Goal: Information Seeking & Learning: Learn about a topic

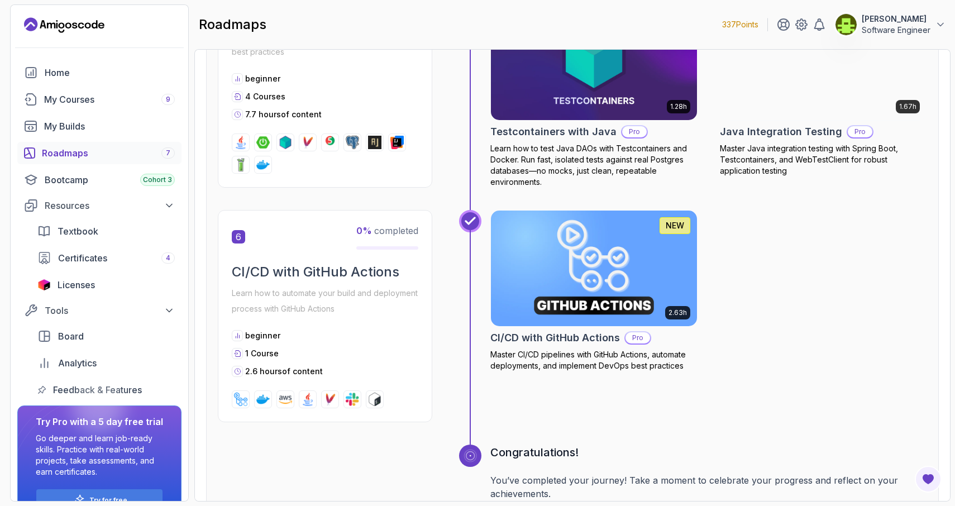
scroll to position [1739, 0]
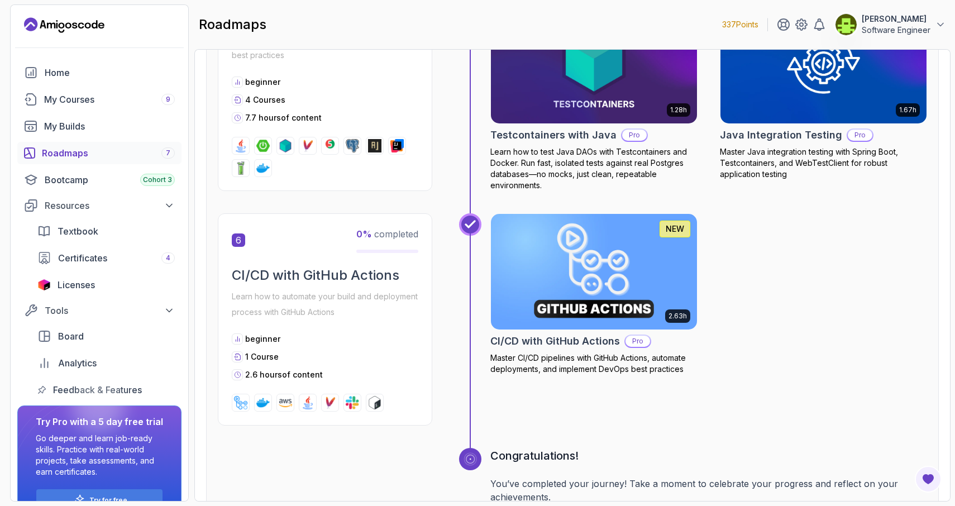
click at [634, 266] on img at bounding box center [594, 271] width 216 height 121
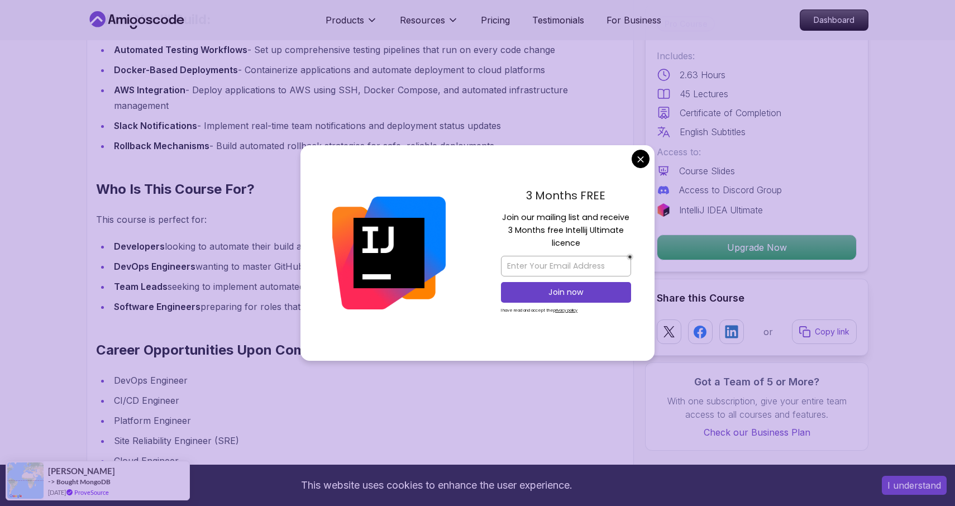
scroll to position [1255, 0]
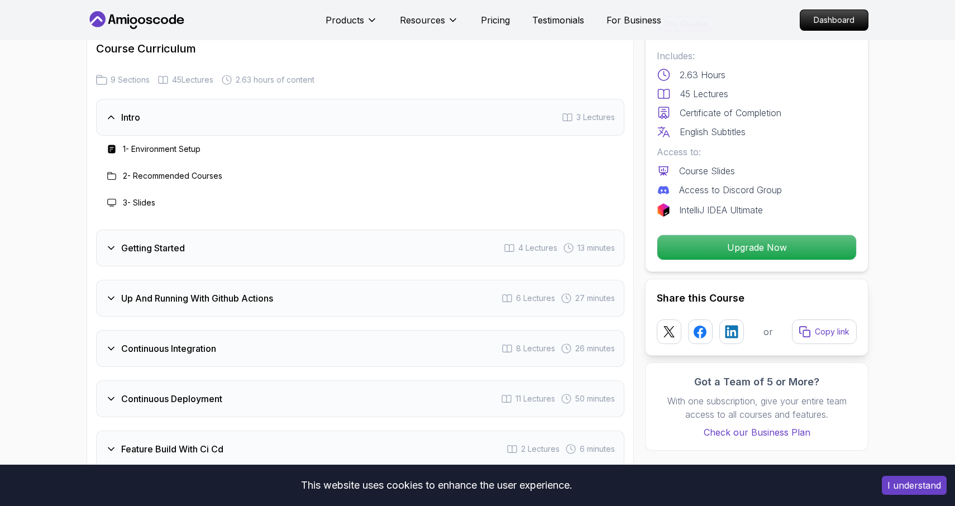
scroll to position [1842, 0]
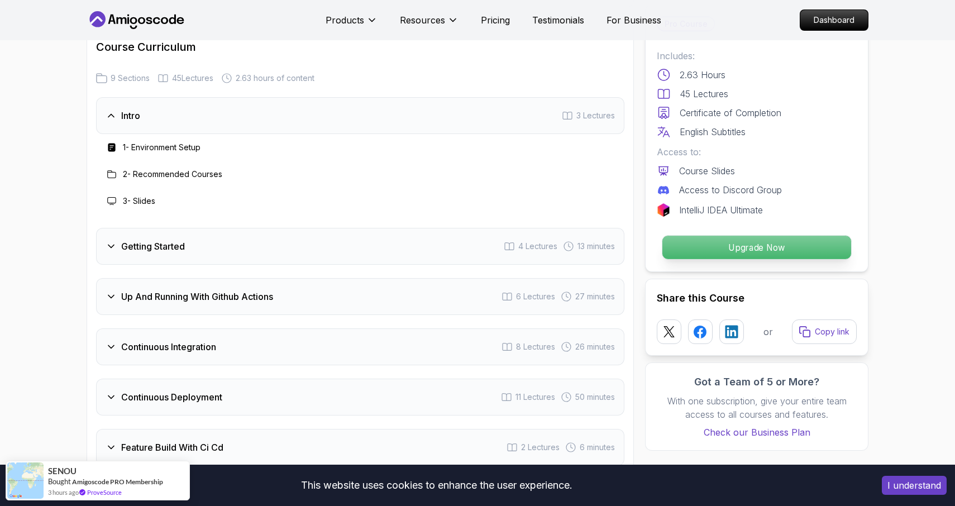
click at [682, 256] on p "Upgrade Now" at bounding box center [756, 247] width 189 height 23
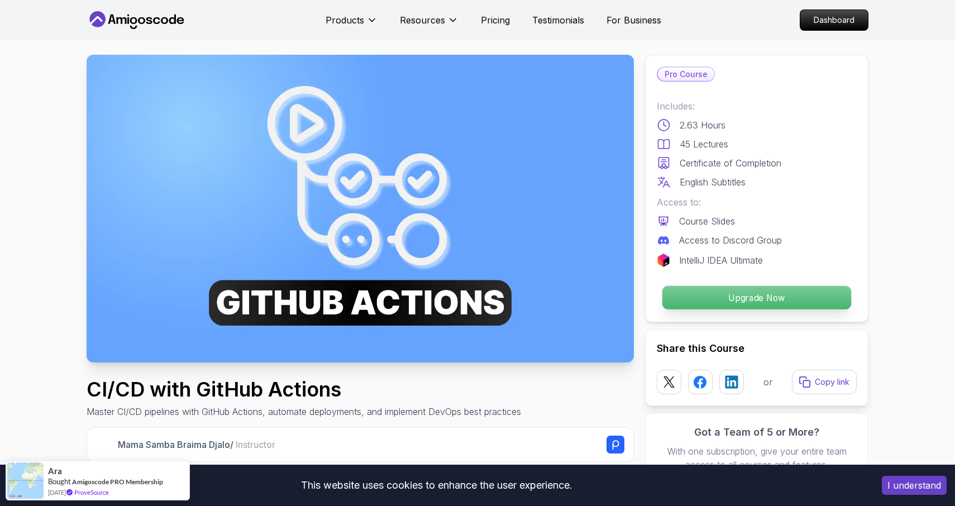
scroll to position [0, 0]
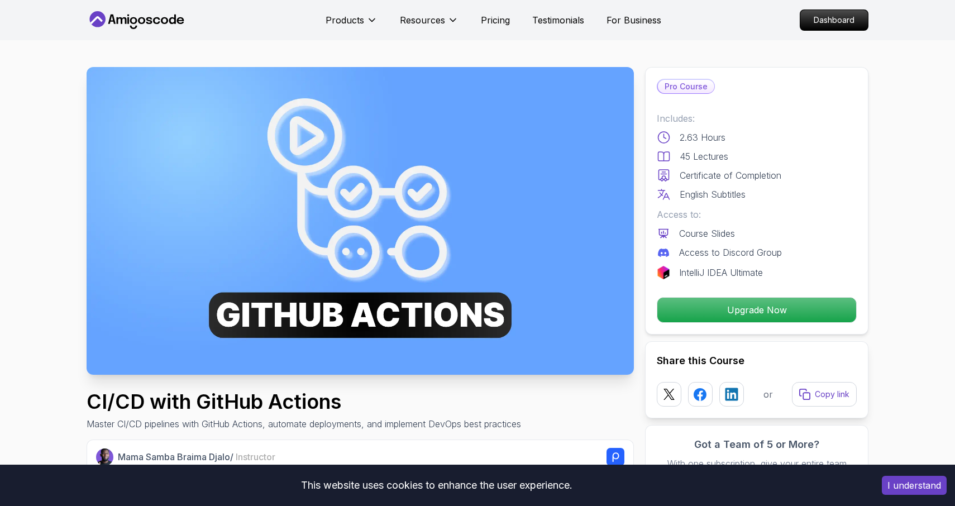
click at [271, 293] on img at bounding box center [360, 221] width 547 height 308
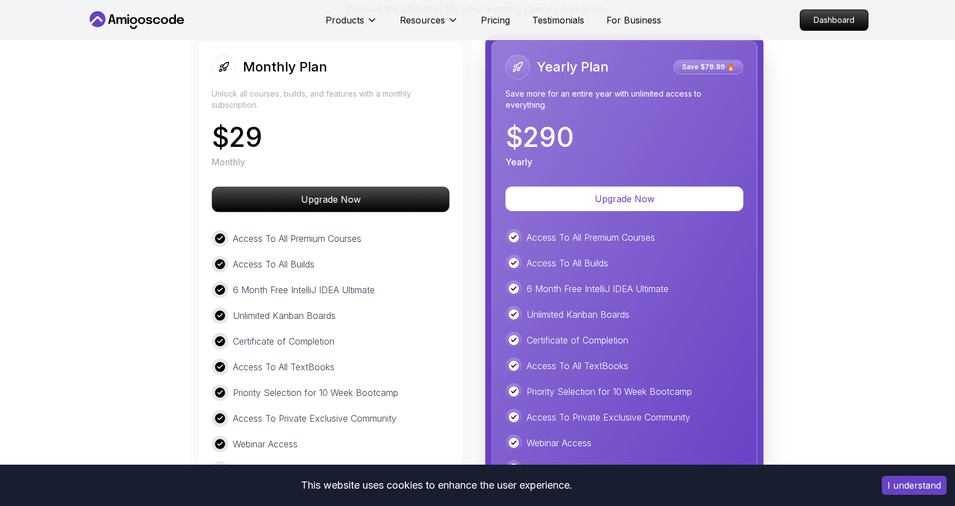
scroll to position [2675, 0]
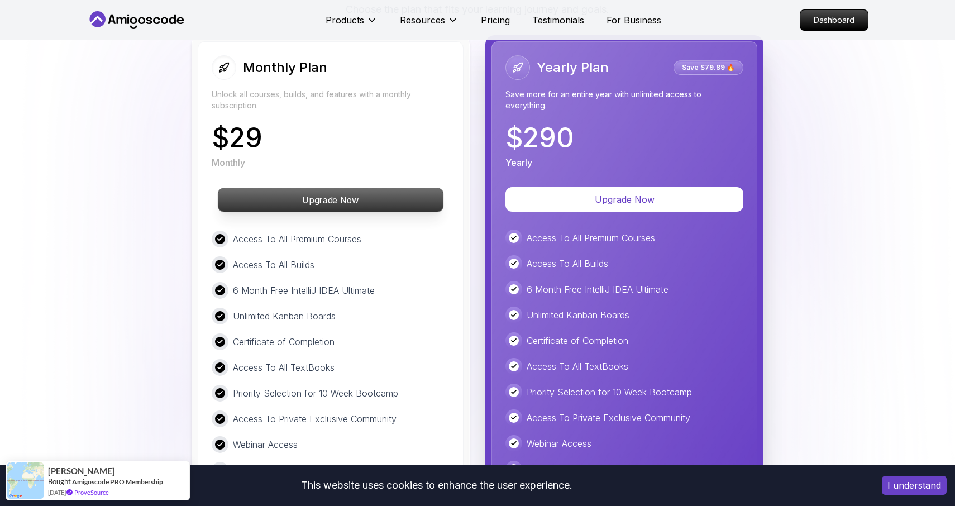
click at [360, 202] on p "Upgrade Now" at bounding box center [330, 199] width 225 height 23
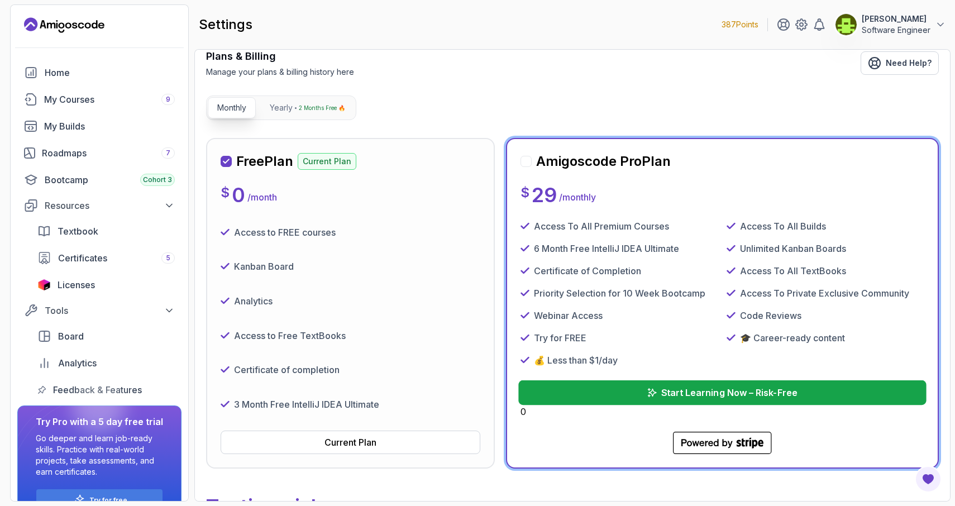
scroll to position [63, 0]
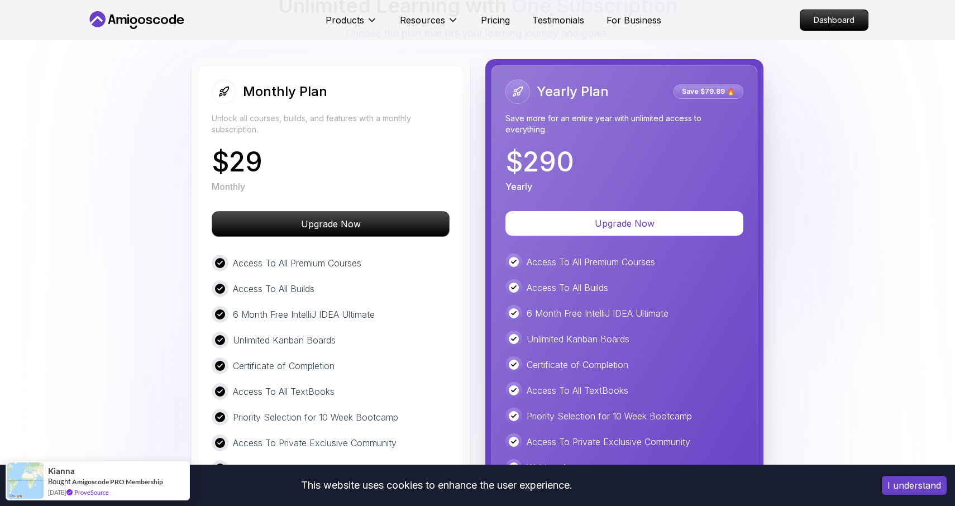
scroll to position [2650, 0]
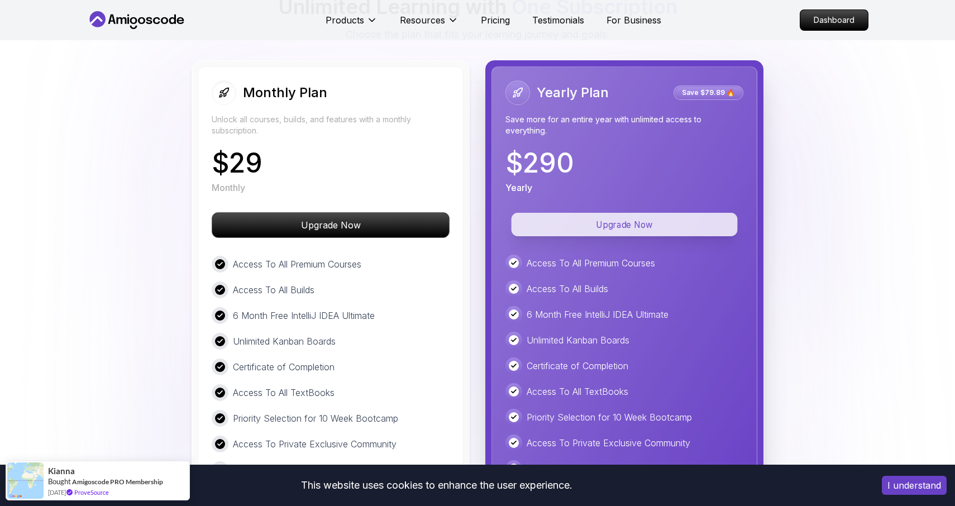
click at [672, 227] on p "Upgrade Now" at bounding box center [624, 224] width 226 height 23
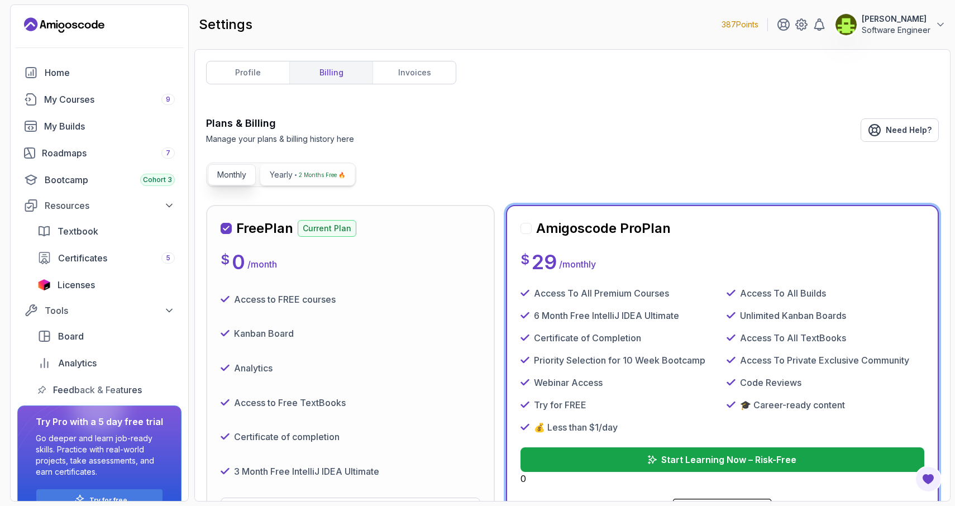
click at [276, 176] on p "Yearly" at bounding box center [281, 174] width 23 height 11
click at [735, 466] on p "Start Learning Now – Risk-Free" at bounding box center [728, 459] width 136 height 13
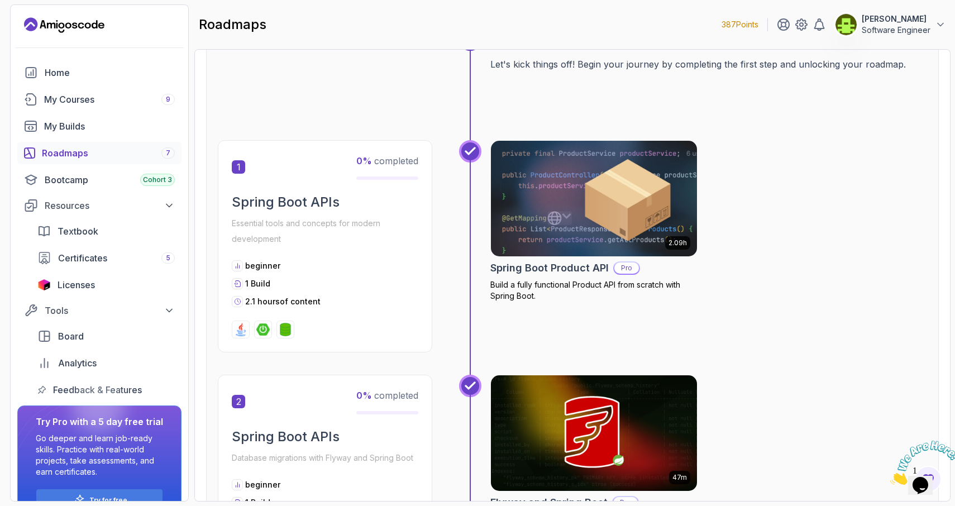
scroll to position [484, 0]
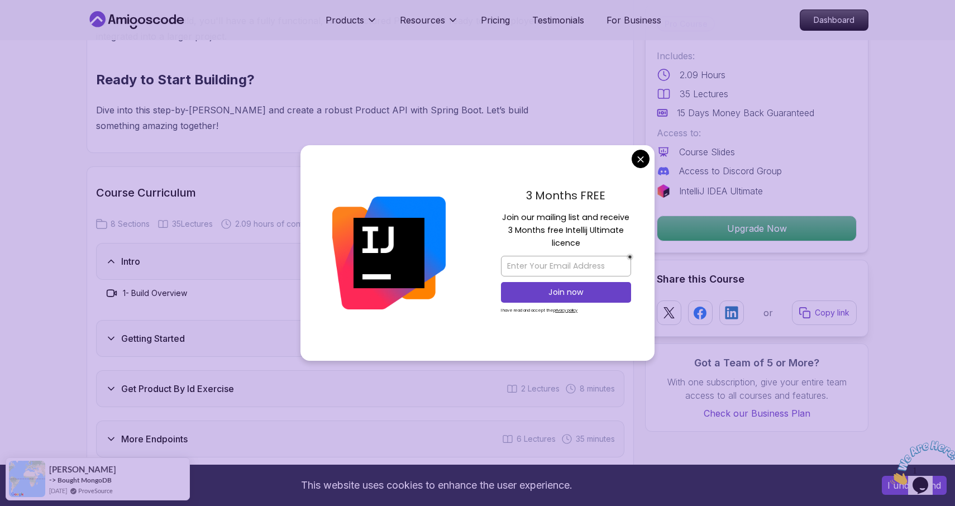
scroll to position [1201, 0]
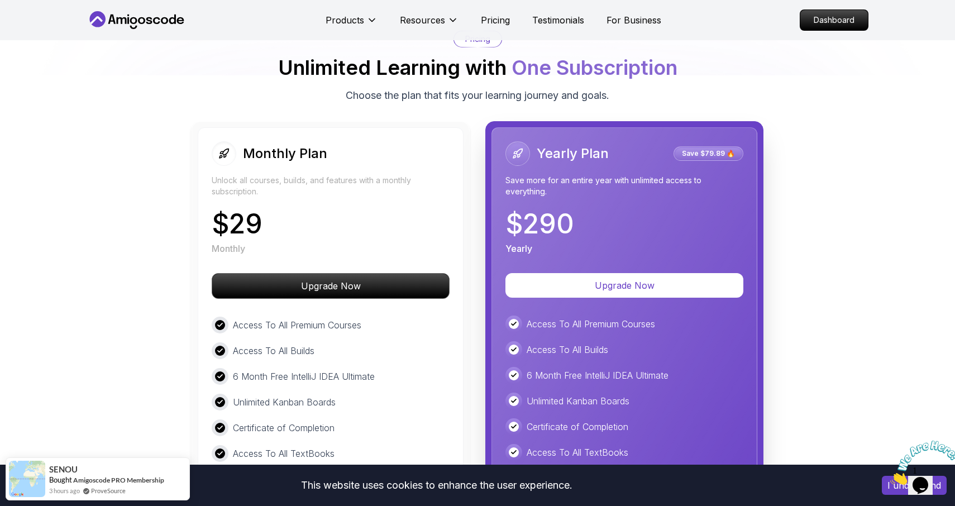
scroll to position [1988, 0]
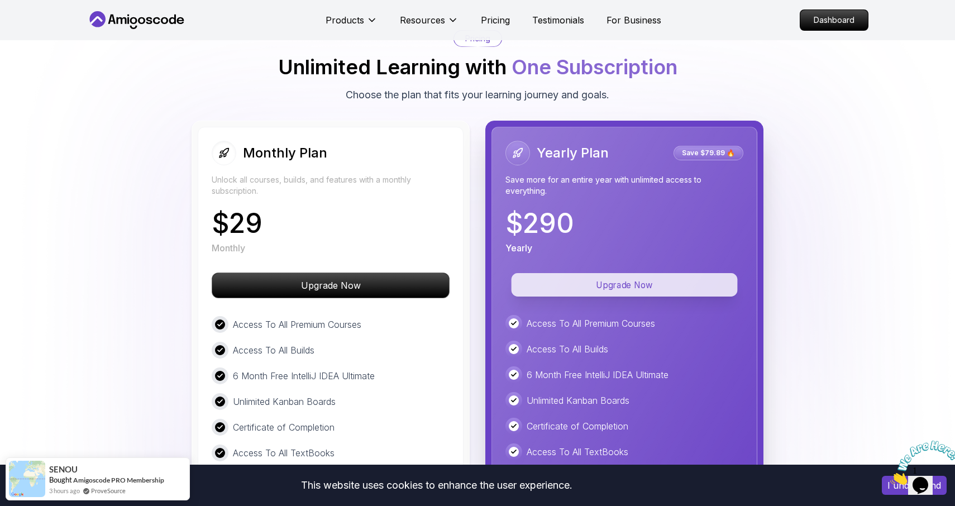
click at [636, 273] on p "Upgrade Now" at bounding box center [624, 284] width 226 height 23
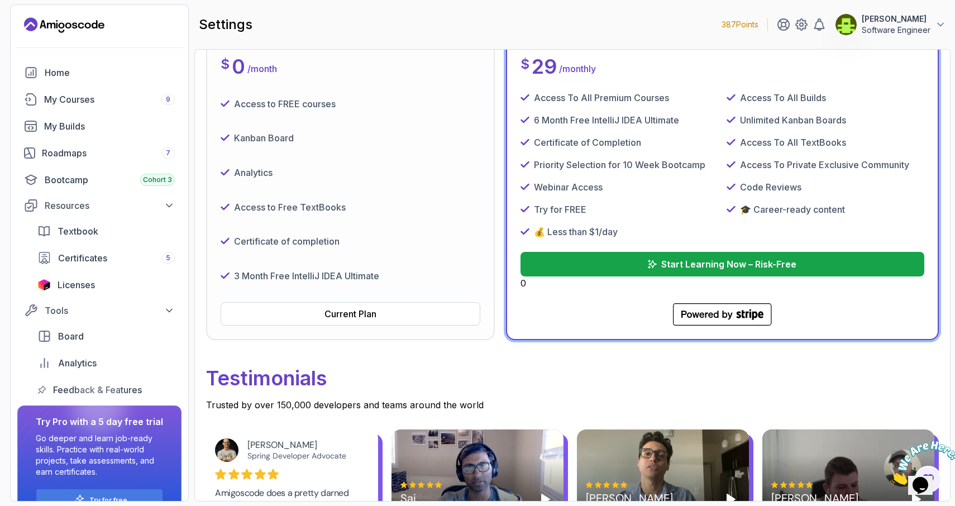
scroll to position [197, 0]
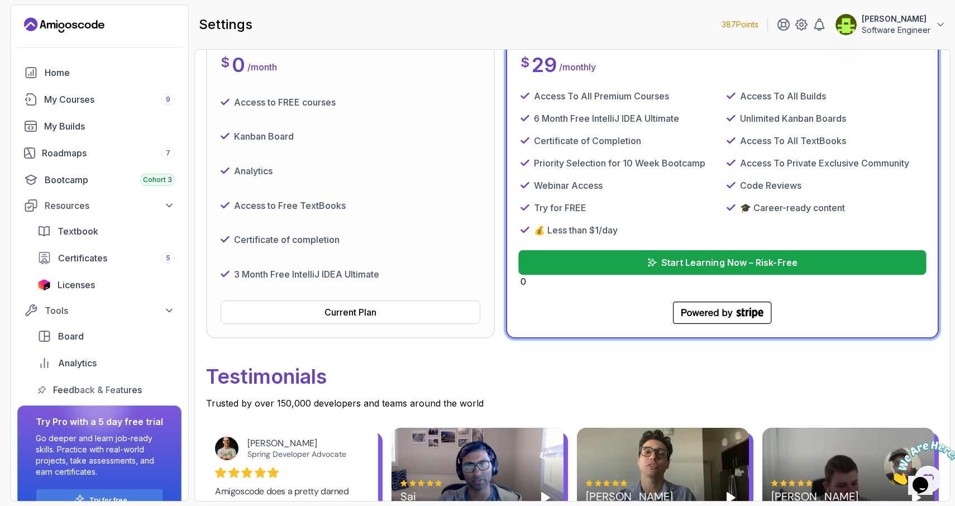
click at [724, 266] on p "Start Learning Now – Risk-Free" at bounding box center [728, 262] width 136 height 13
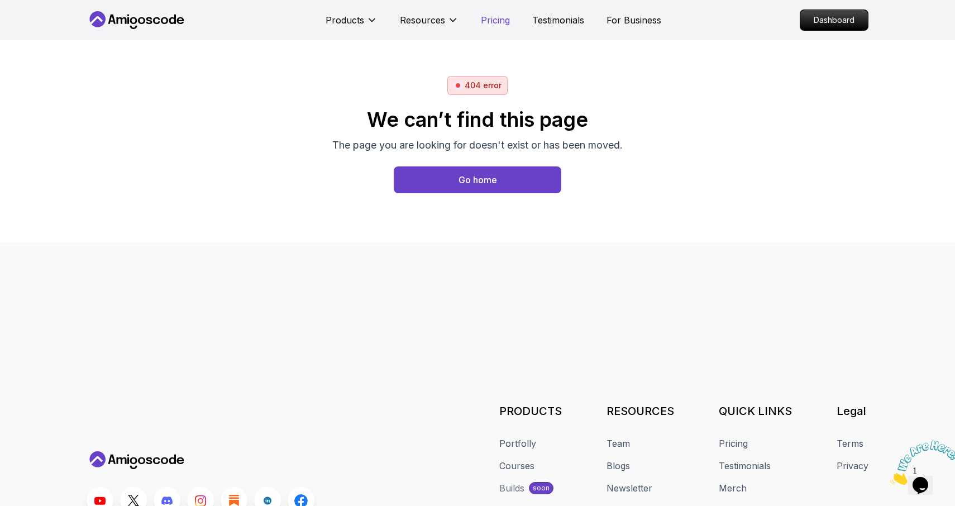
click at [491, 19] on p "Pricing" at bounding box center [495, 19] width 29 height 13
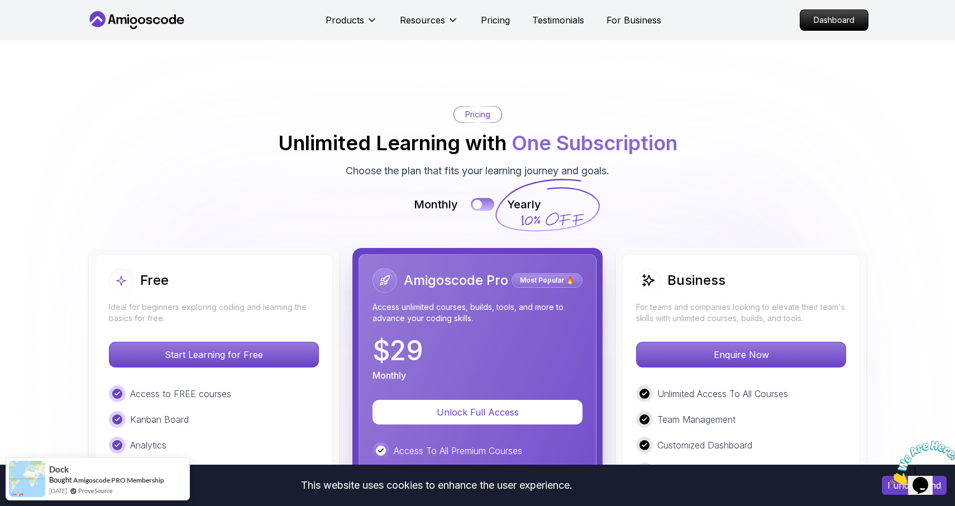
click at [480, 200] on div at bounding box center [476, 204] width 9 height 9
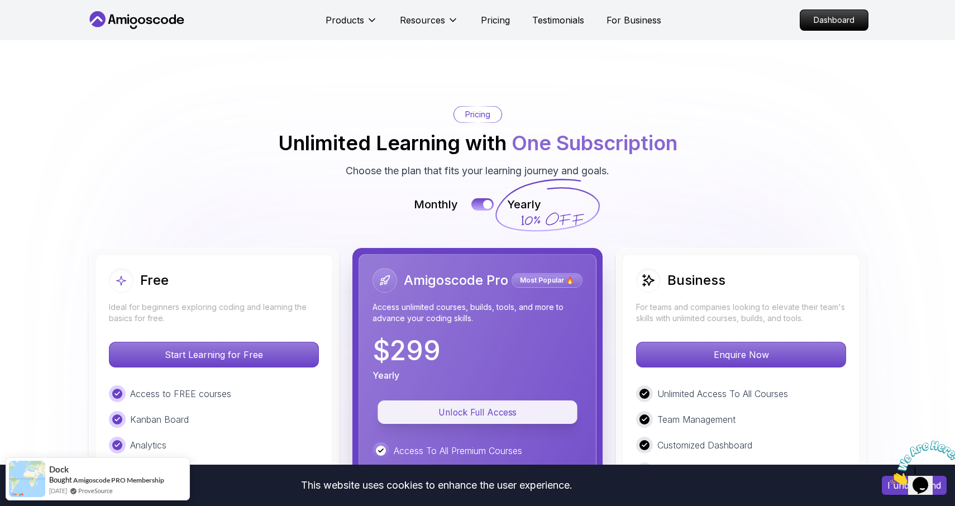
click at [468, 406] on p "Unlock Full Access" at bounding box center [477, 412] width 174 height 13
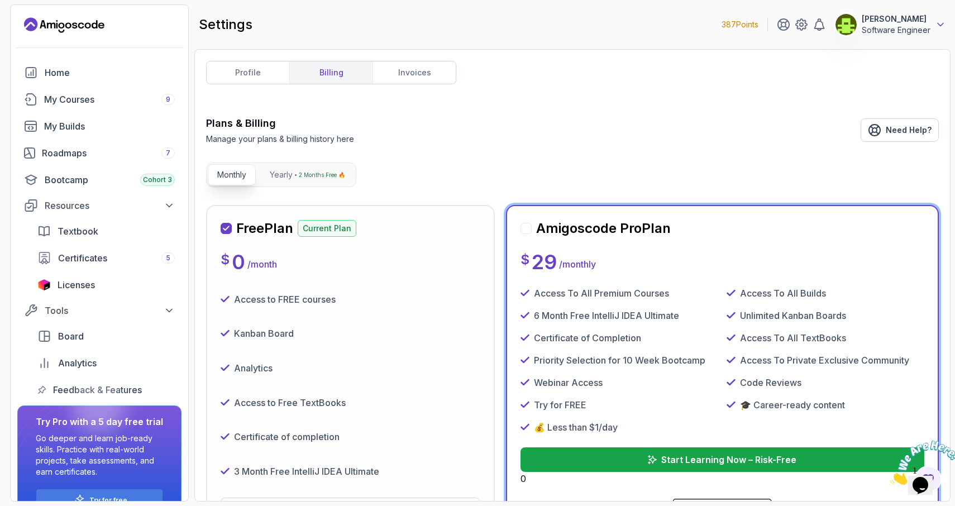
click at [940, 25] on icon at bounding box center [940, 24] width 6 height 3
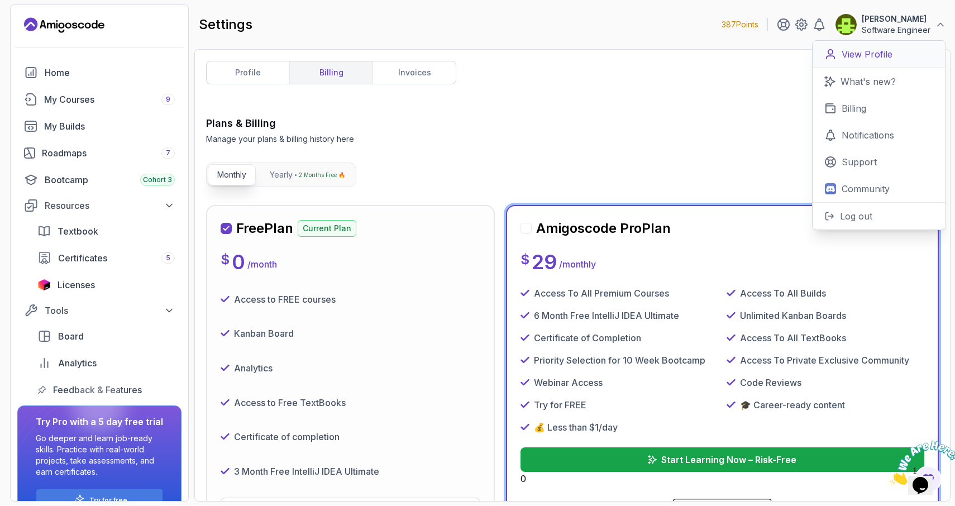
click at [874, 60] on p "View Profile" at bounding box center [866, 53] width 51 height 13
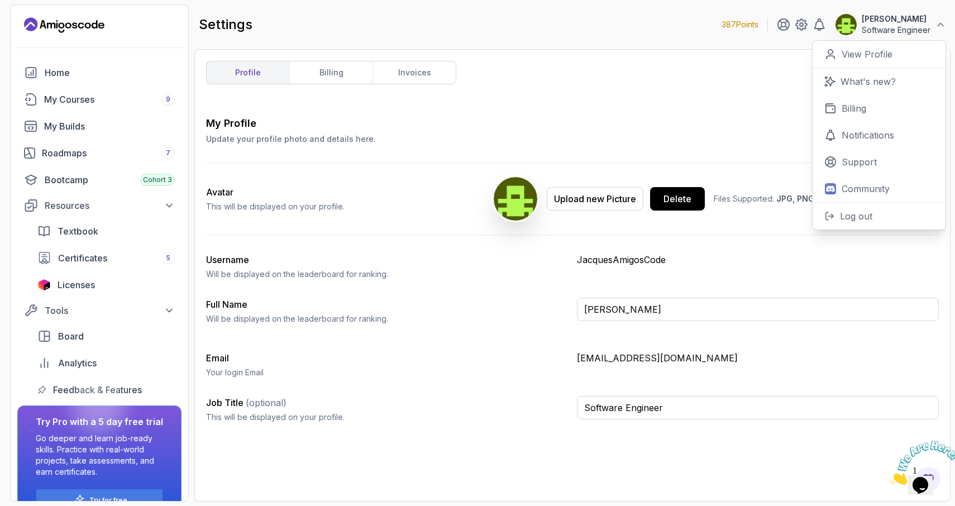
click at [668, 233] on div "Avatar This will be displayed on your profile. Upload new Picture Delete Files …" at bounding box center [572, 198] width 733 height 71
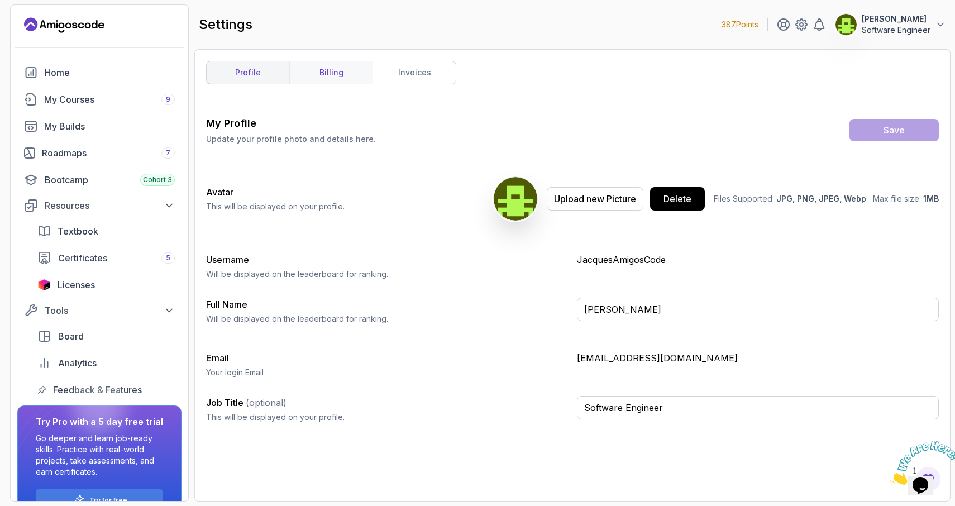
click at [326, 72] on link "billing" at bounding box center [330, 72] width 83 height 22
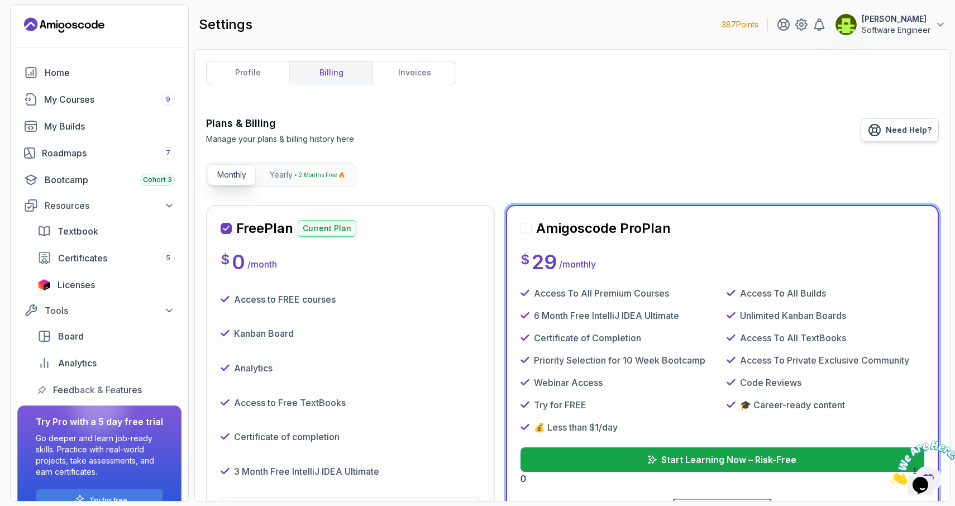
click at [901, 137] on link "Need Help?" at bounding box center [899, 129] width 78 height 23
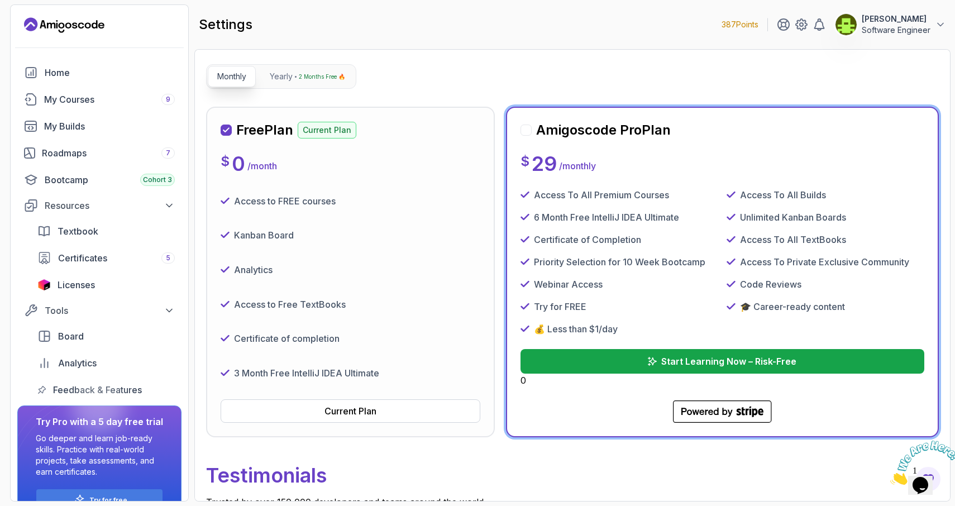
scroll to position [97, 0]
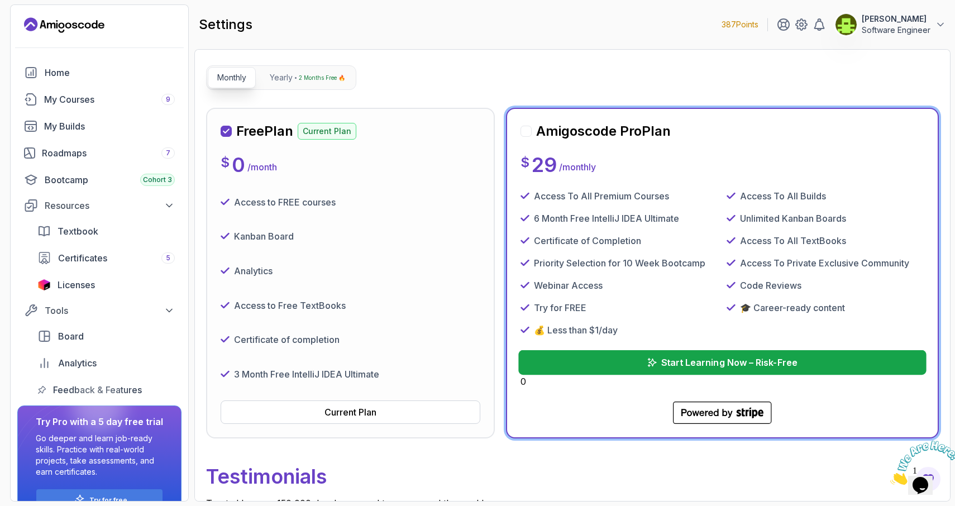
click at [686, 361] on p "Start Learning Now – Risk-Free" at bounding box center [728, 362] width 136 height 13
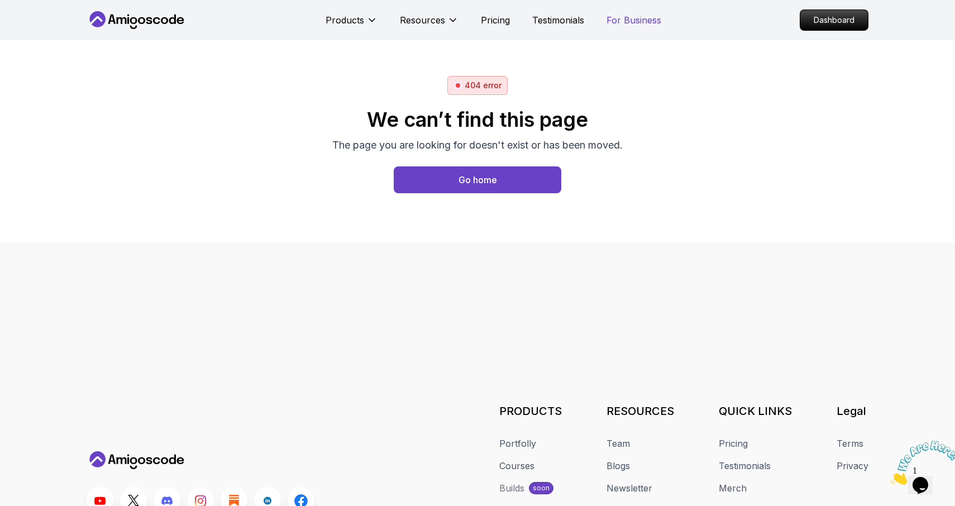
click at [635, 19] on p "For Business" at bounding box center [633, 19] width 55 height 13
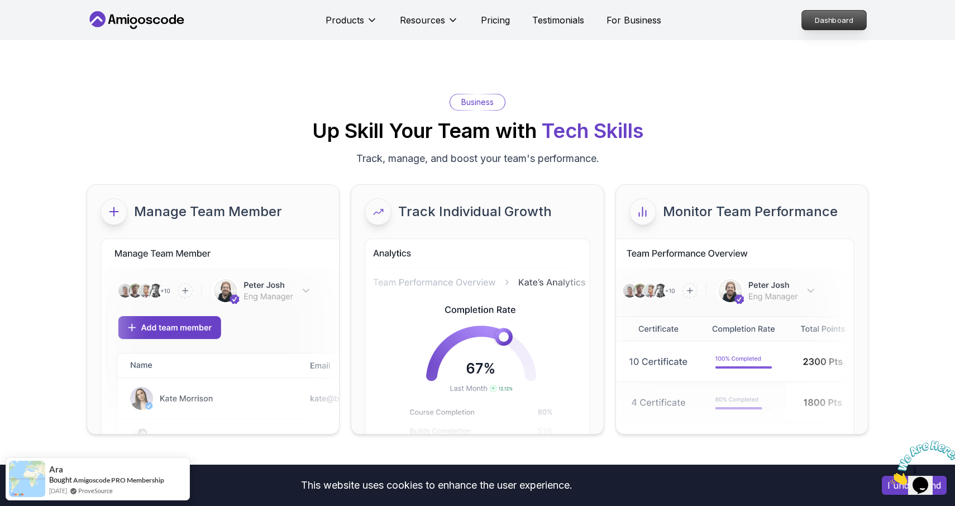
click at [829, 24] on p "Dashboard" at bounding box center [834, 20] width 64 height 19
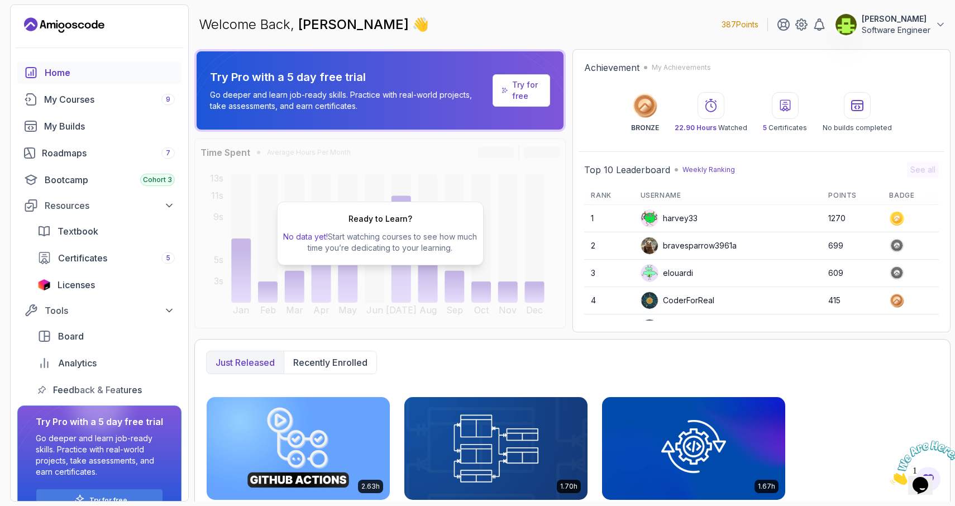
click at [522, 97] on p "Try for free" at bounding box center [526, 90] width 28 height 22
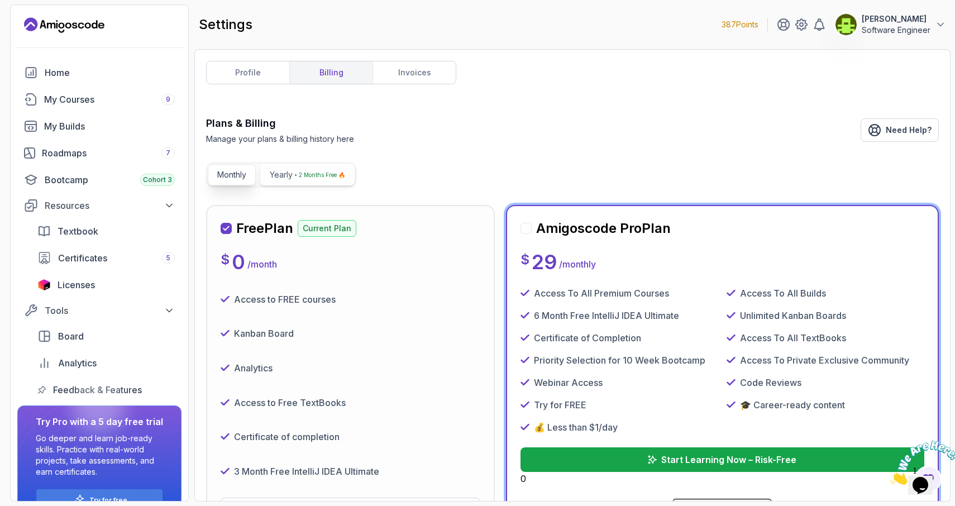
click at [279, 179] on p "Yearly" at bounding box center [281, 174] width 23 height 11
click at [722, 465] on p "Start Learning Now – Risk-Free" at bounding box center [728, 459] width 136 height 13
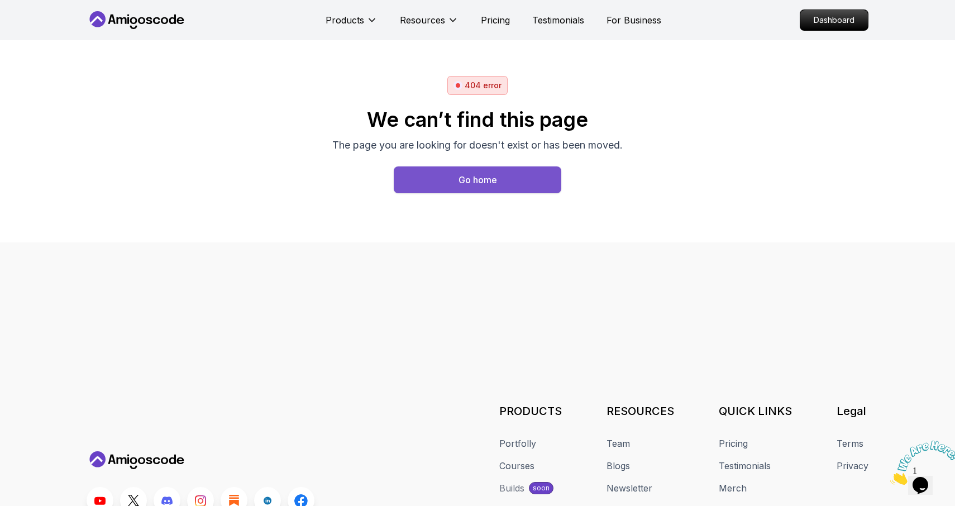
click at [463, 181] on div "Go home" at bounding box center [477, 179] width 39 height 13
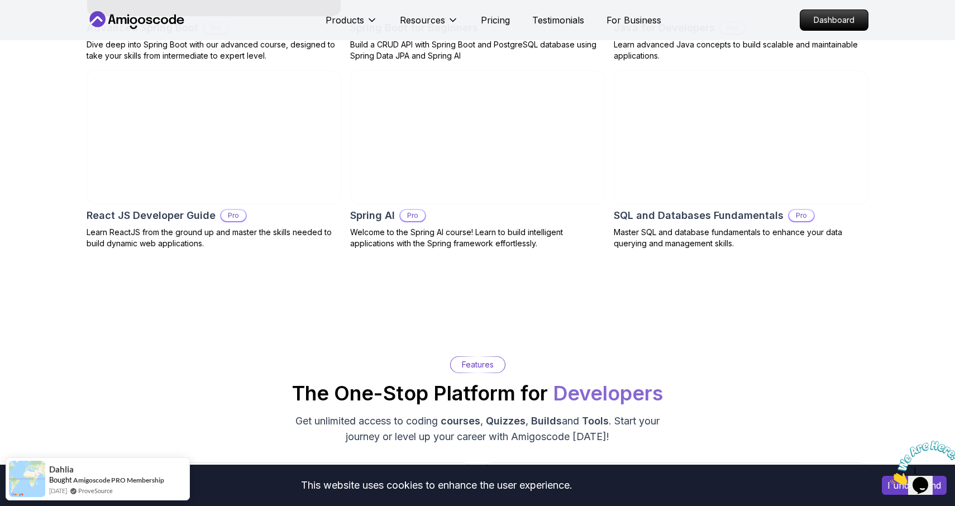
scroll to position [1345, 0]
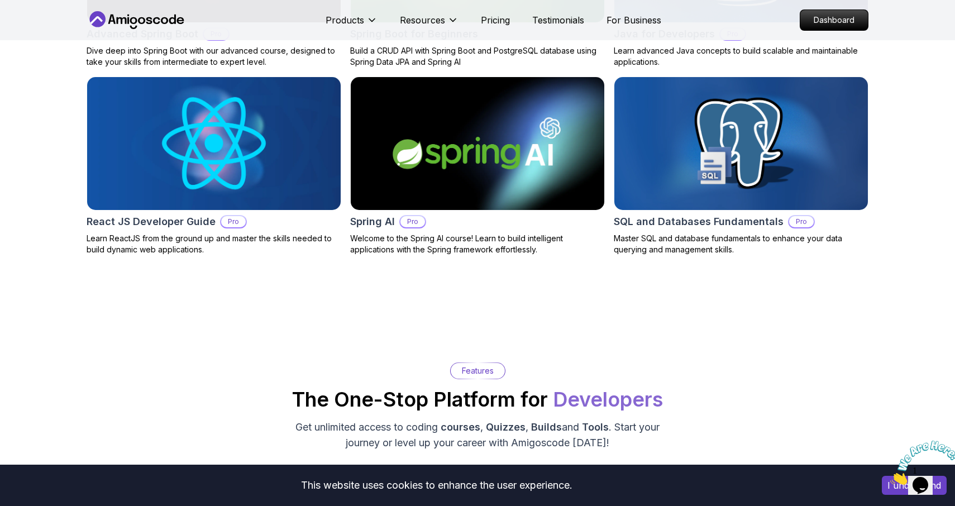
click at [441, 177] on img at bounding box center [477, 144] width 266 height 140
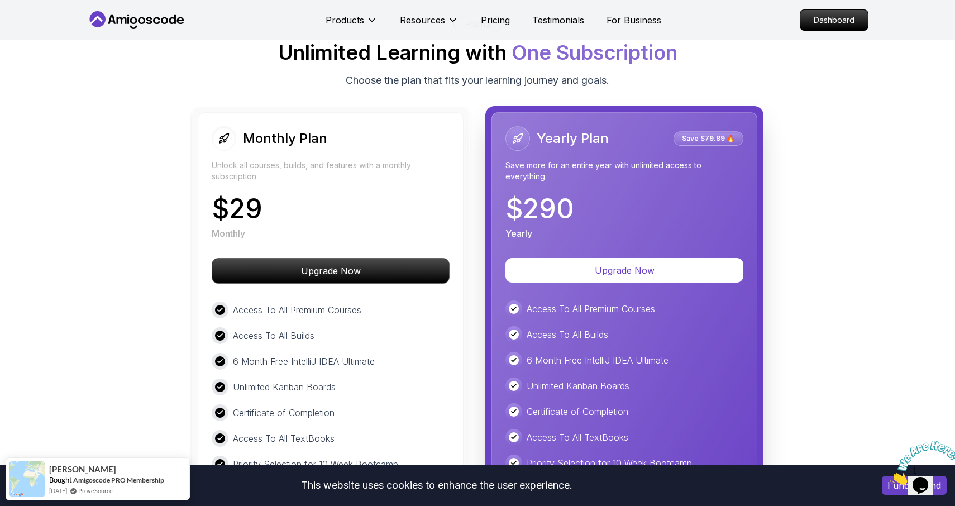
scroll to position [1854, 0]
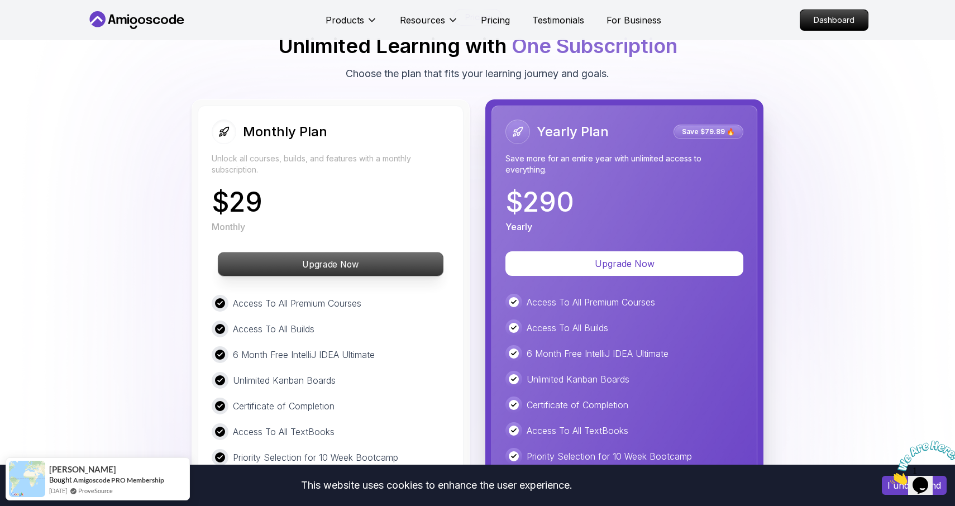
click at [328, 267] on p "Upgrade Now" at bounding box center [330, 263] width 225 height 23
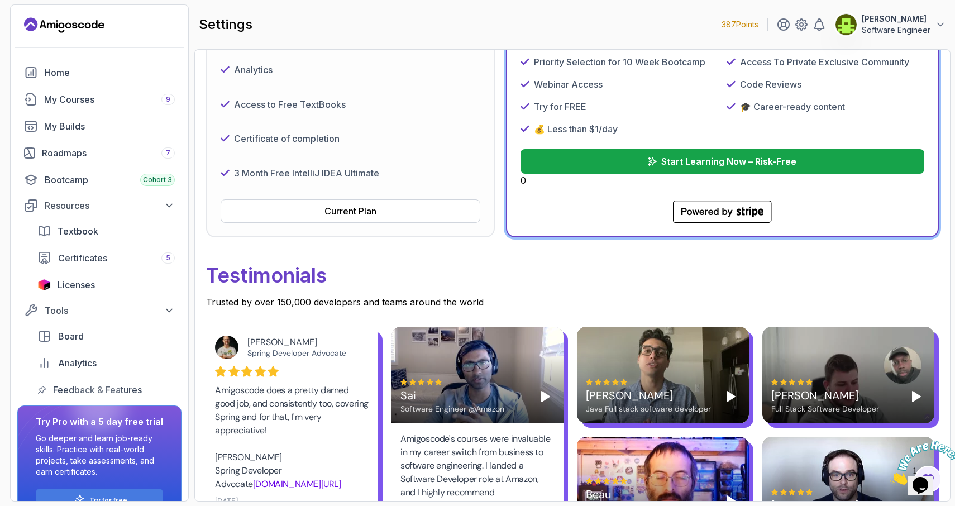
scroll to position [307, 0]
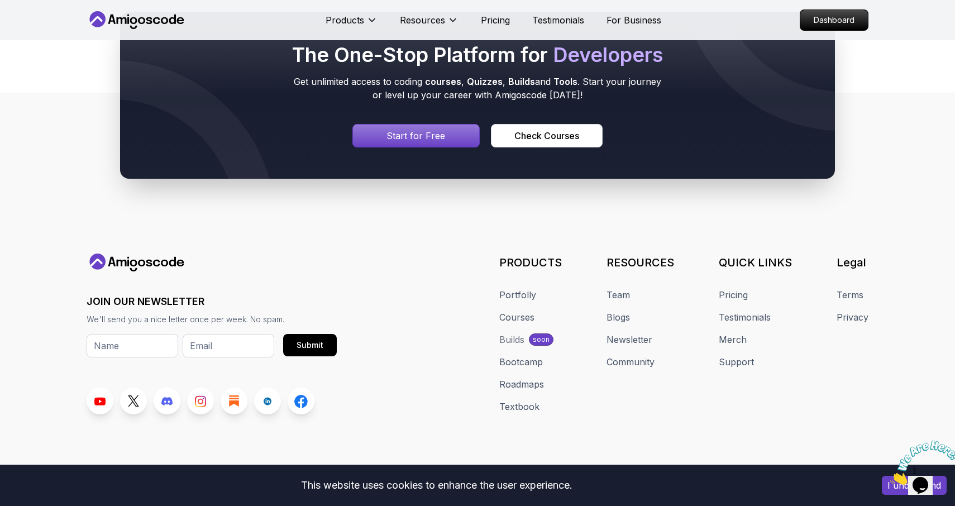
scroll to position [585, 0]
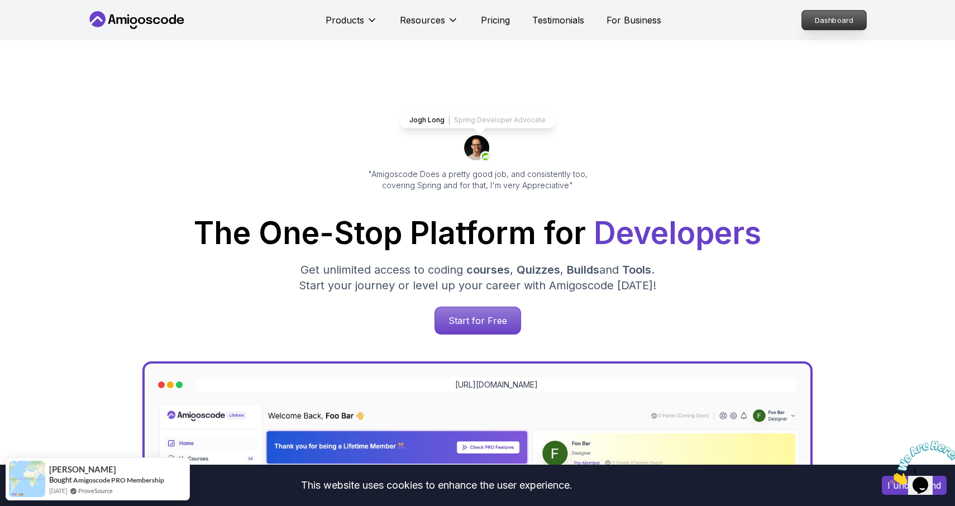
click at [825, 21] on p "Dashboard" at bounding box center [834, 20] width 64 height 19
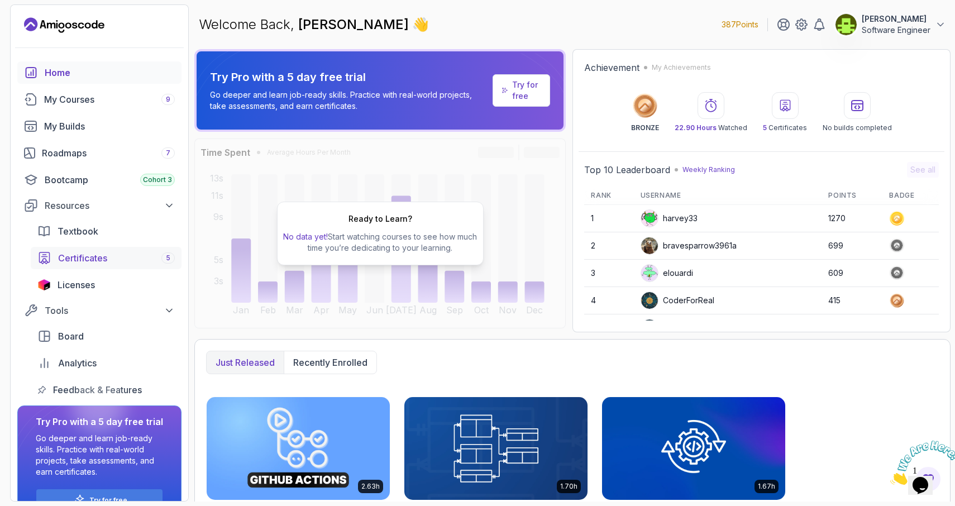
click at [102, 259] on span "Certificates" at bounding box center [82, 257] width 49 height 13
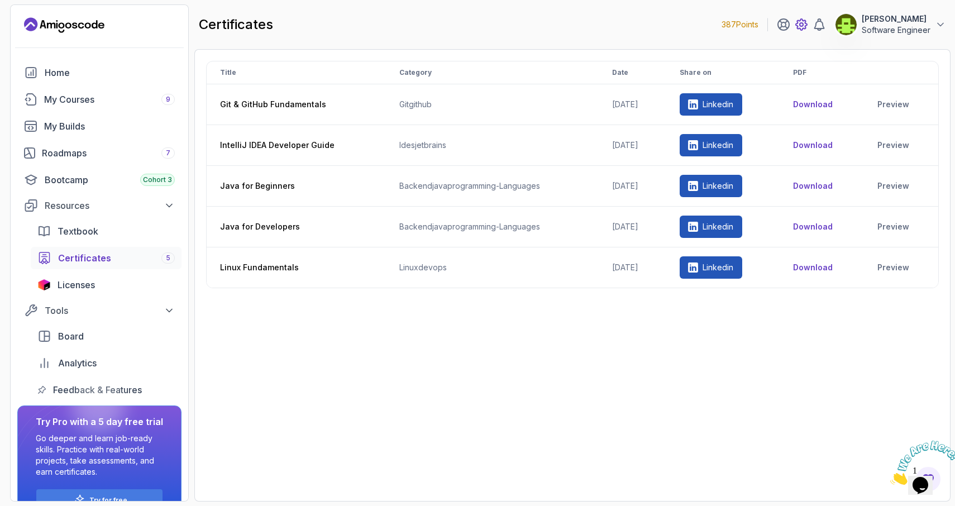
click at [800, 25] on icon at bounding box center [801, 24] width 3 height 3
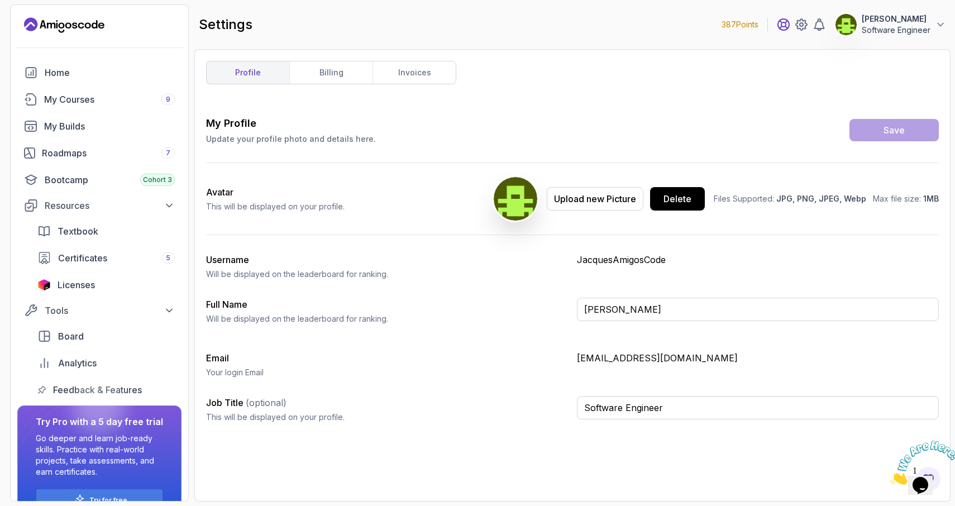
click at [777, 28] on icon at bounding box center [783, 24] width 13 height 13
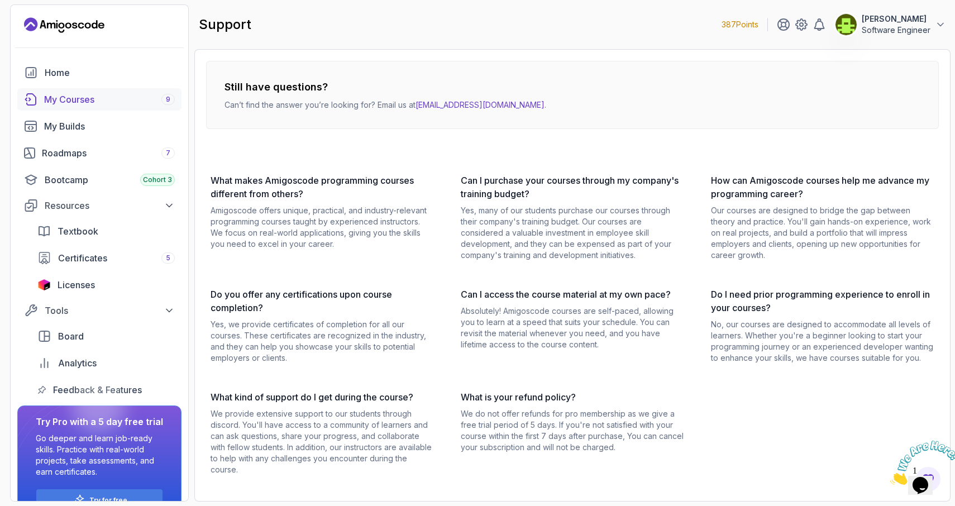
click at [111, 102] on div "My Courses 9" at bounding box center [109, 99] width 131 height 13
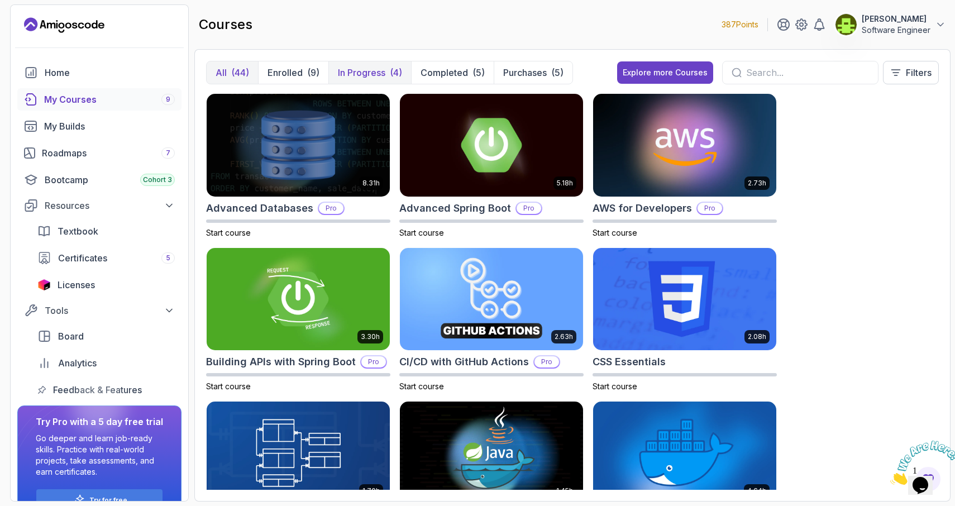
click at [355, 66] on p "In Progress" at bounding box center [361, 72] width 47 height 13
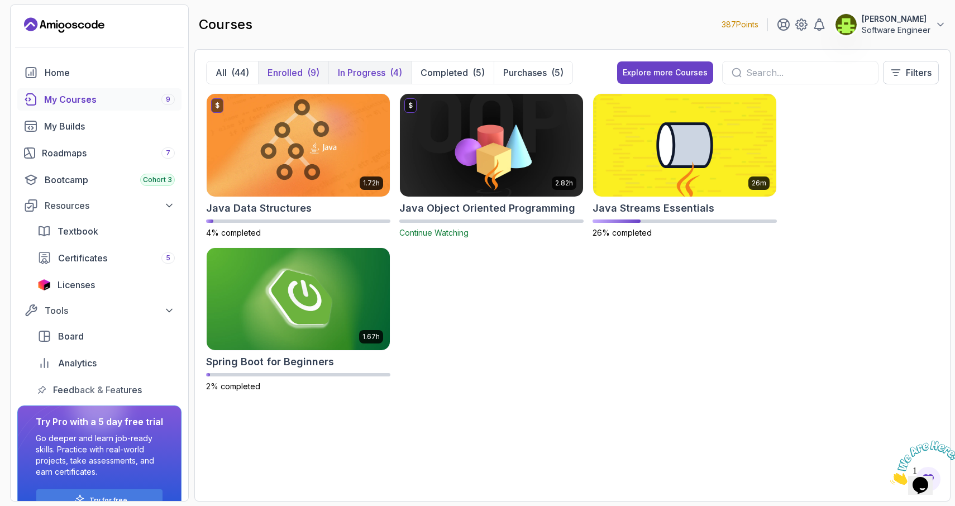
click at [300, 76] on p "Enrolled" at bounding box center [284, 72] width 35 height 13
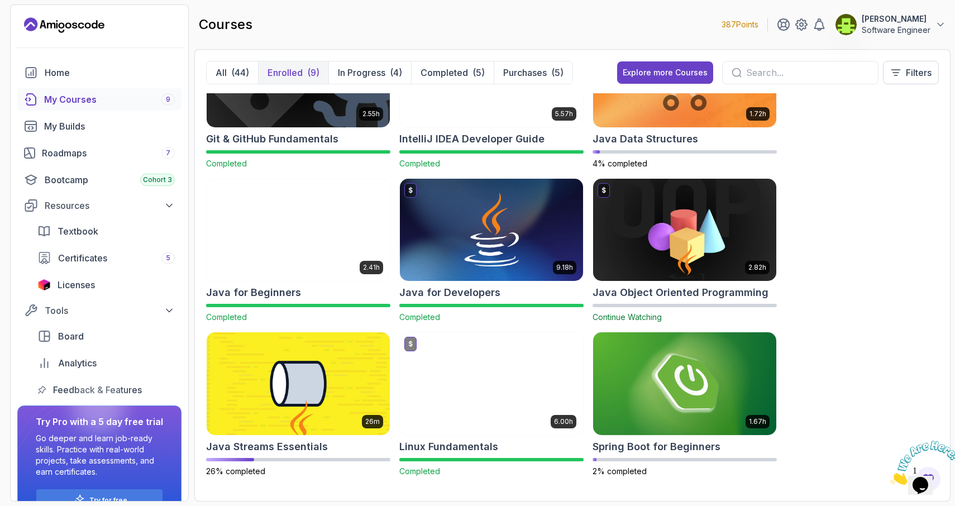
scroll to position [70, 0]
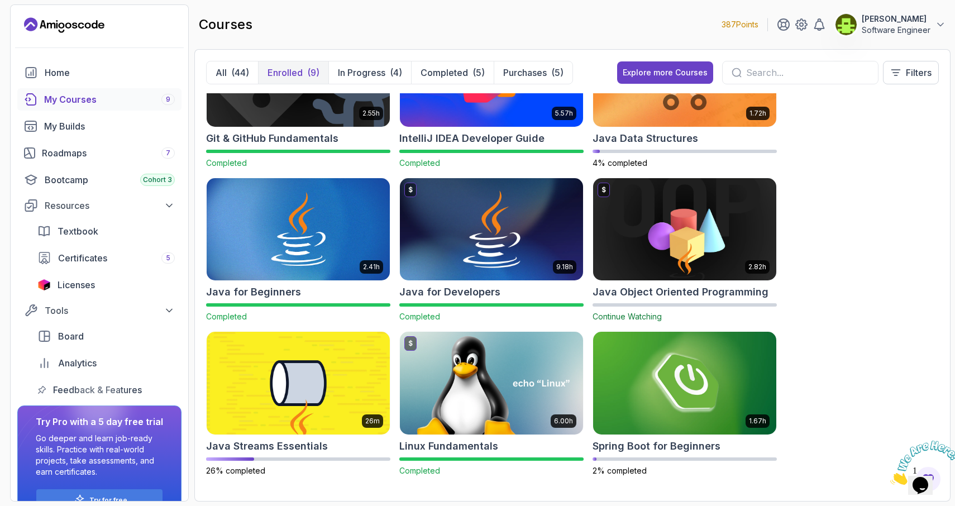
click at [442, 222] on img at bounding box center [491, 229] width 192 height 108
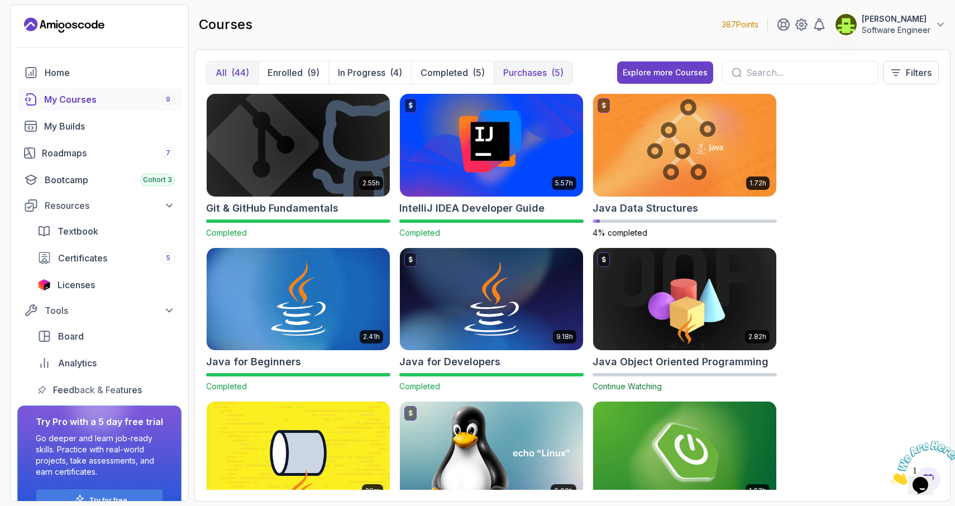
click at [514, 74] on p "Purchases" at bounding box center [525, 72] width 44 height 13
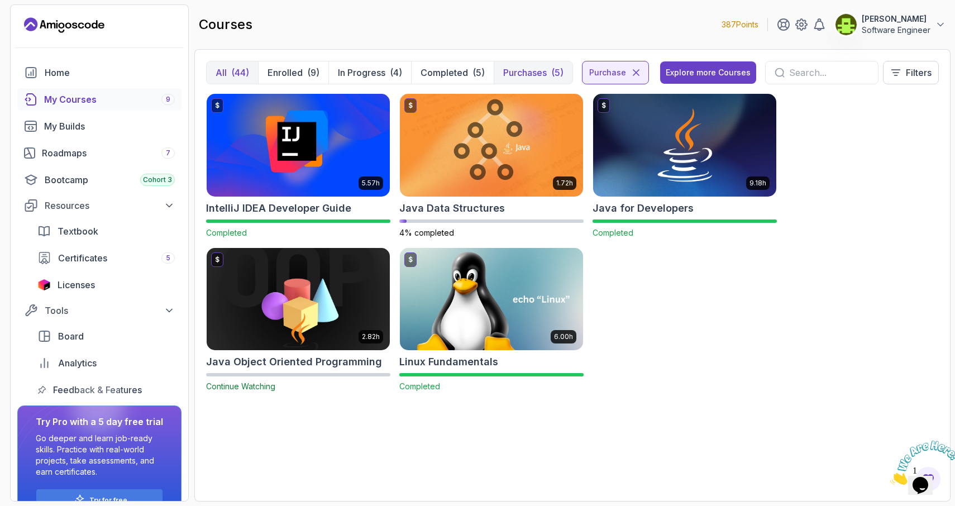
click at [238, 72] on div "(44)" at bounding box center [240, 72] width 18 height 13
click at [228, 75] on button "All (44)" at bounding box center [232, 72] width 51 height 22
click at [285, 72] on p "Enrolled" at bounding box center [284, 72] width 35 height 13
click at [236, 70] on div "(44)" at bounding box center [240, 72] width 18 height 13
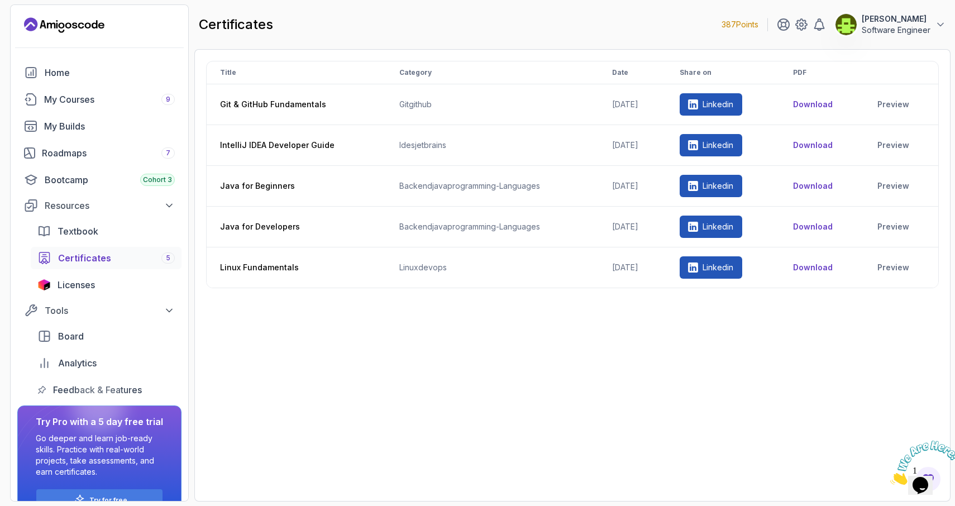
click at [104, 254] on span "Certificates" at bounding box center [84, 257] width 53 height 13
click at [77, 99] on div "My Courses 9" at bounding box center [109, 99] width 131 height 13
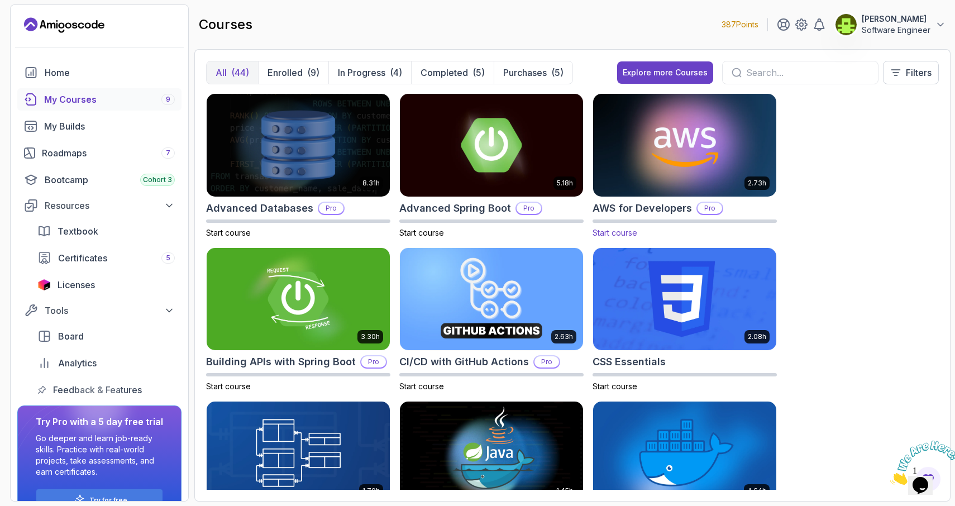
click at [686, 160] on img at bounding box center [684, 145] width 192 height 108
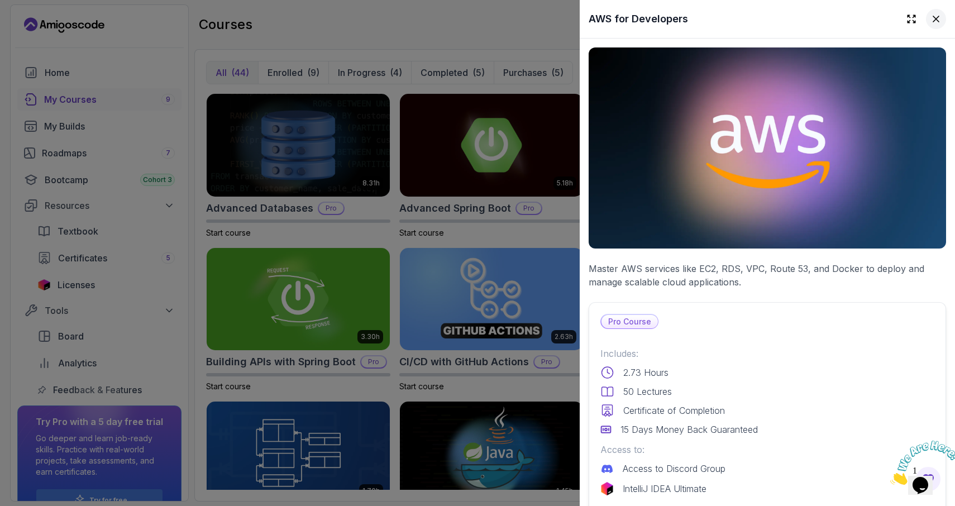
click at [936, 19] on icon at bounding box center [936, 19] width 6 height 6
